Goal: Register for event/course

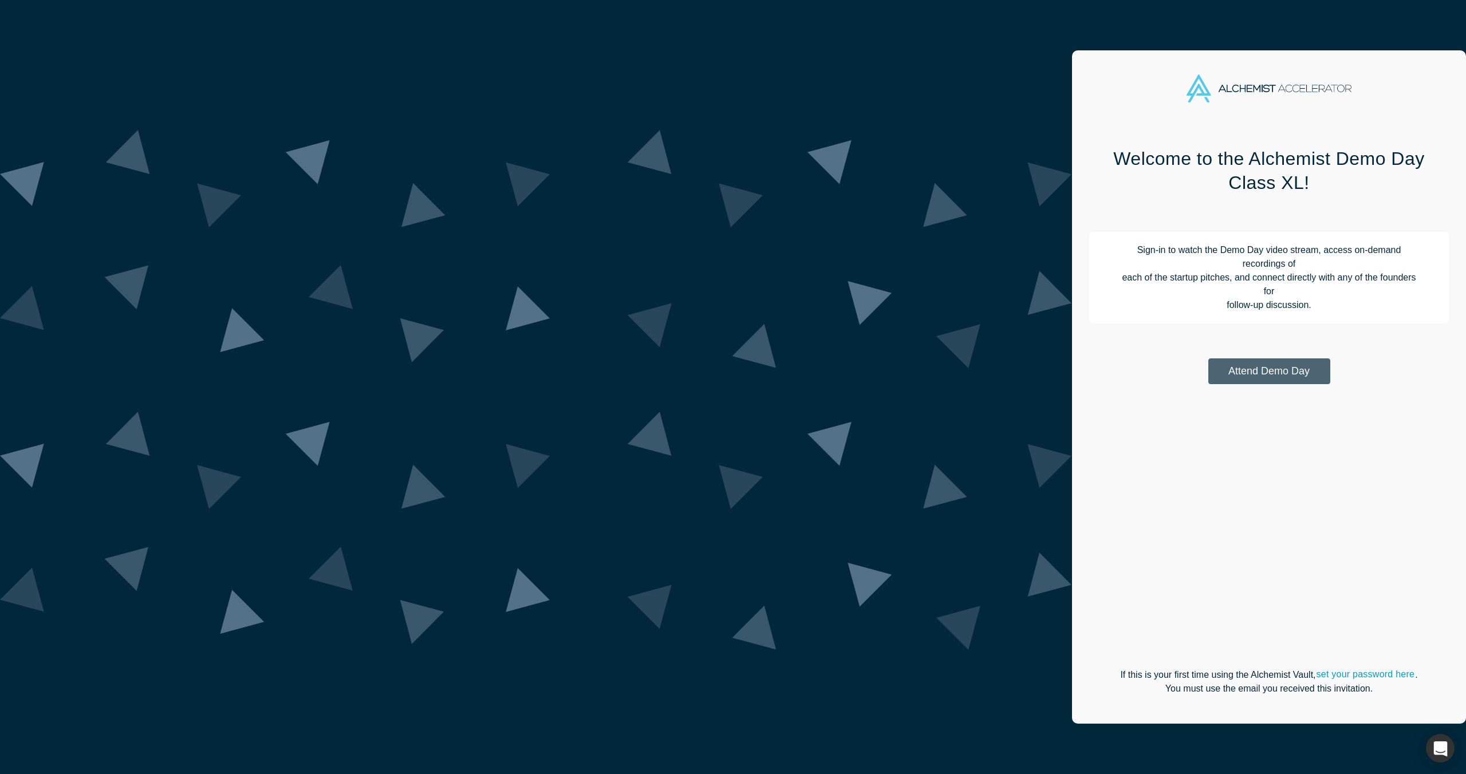
click at [1208, 358] on button "Attend Demo Day" at bounding box center [1269, 371] width 122 height 26
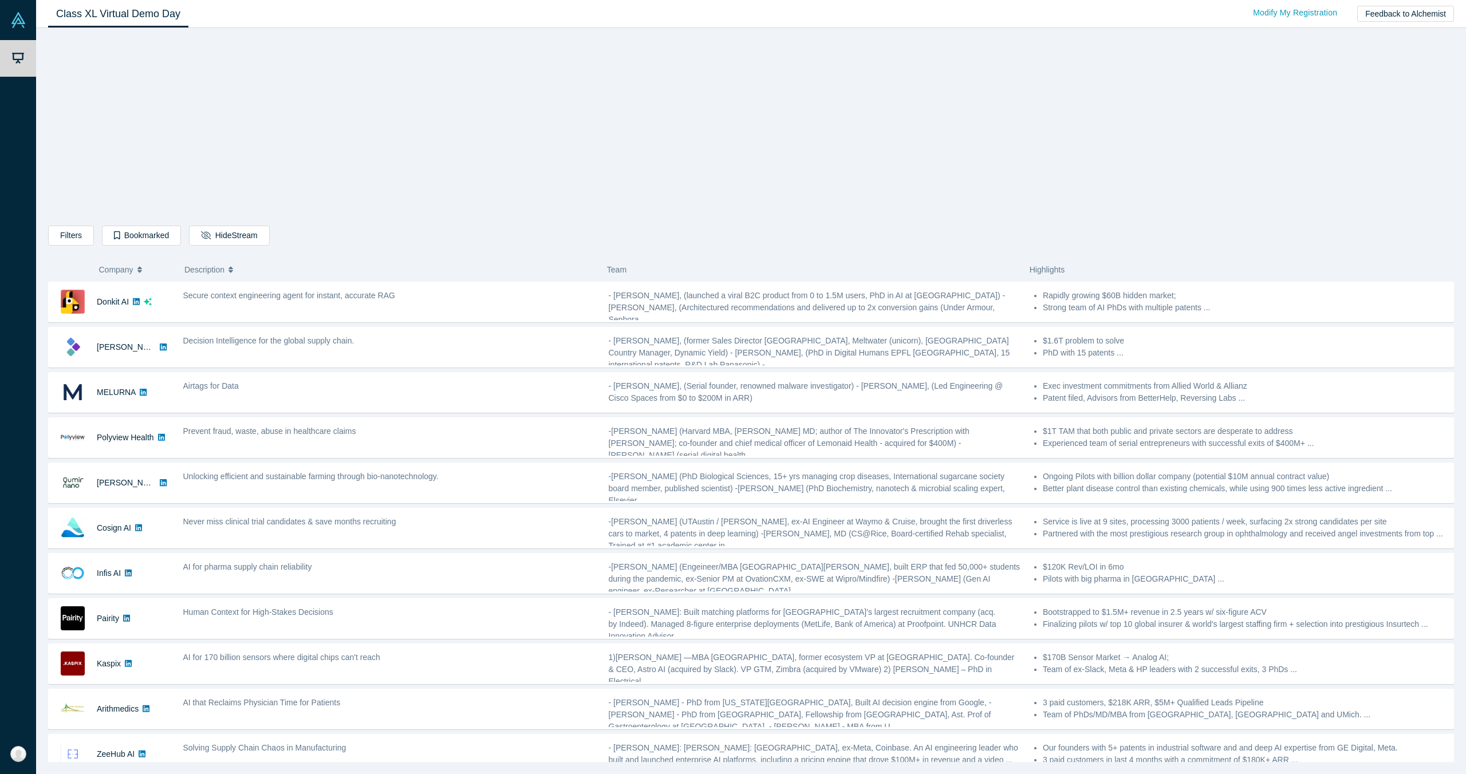
click at [412, 233] on div "Filters AI Artificial Intelligence B2B SaaS AI (Artificial Intelligence) Data A…" at bounding box center [750, 238] width 1405 height 24
